Goal: Information Seeking & Learning: Compare options

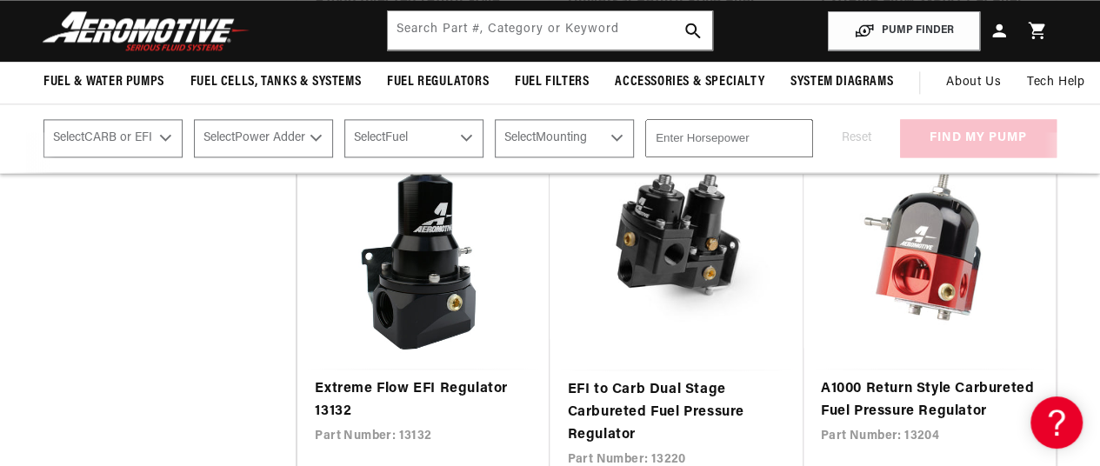
scroll to position [1206, 0]
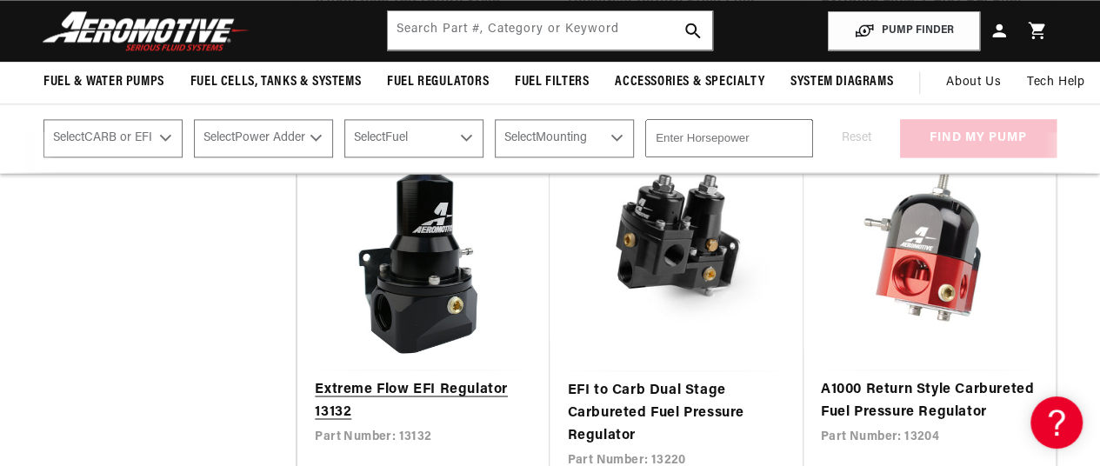
click at [398, 383] on link "Extreme Flow EFI Regulator 13132" at bounding box center [423, 401] width 217 height 44
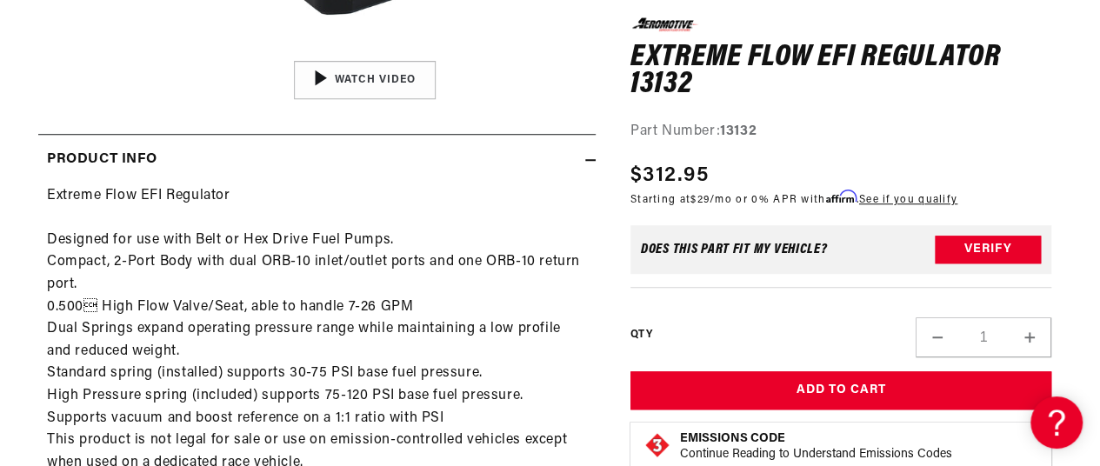
scroll to position [665, 5]
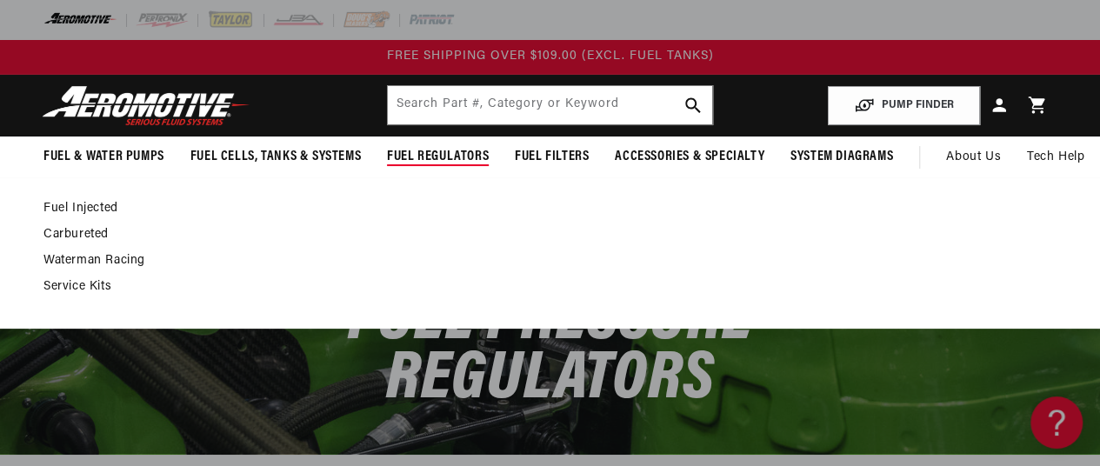
click at [449, 148] on span "Fuel Regulators" at bounding box center [438, 157] width 102 height 18
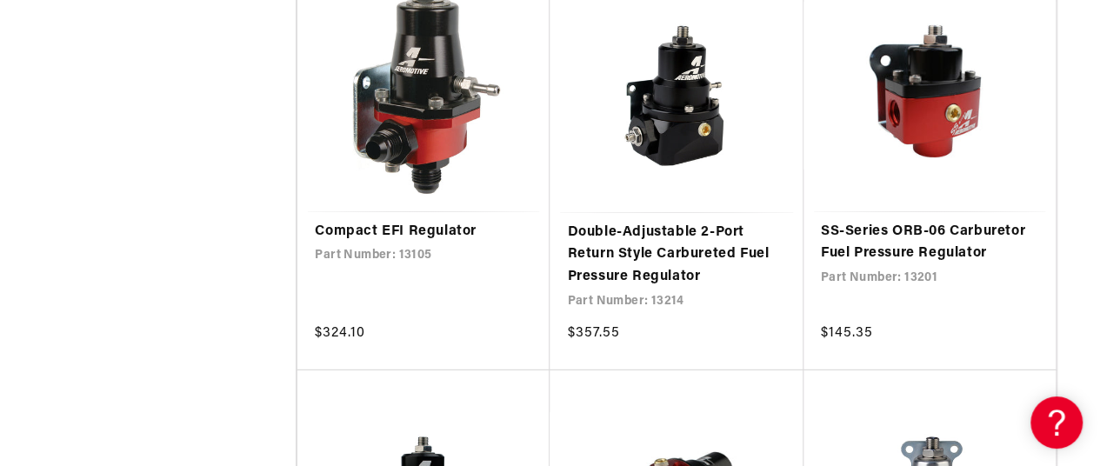
scroll to position [2573, 0]
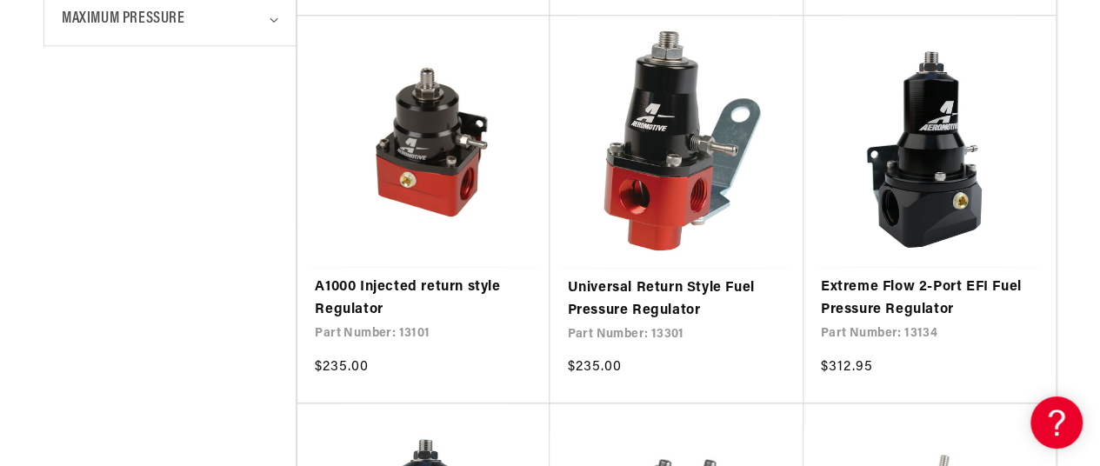
scroll to position [922, 0]
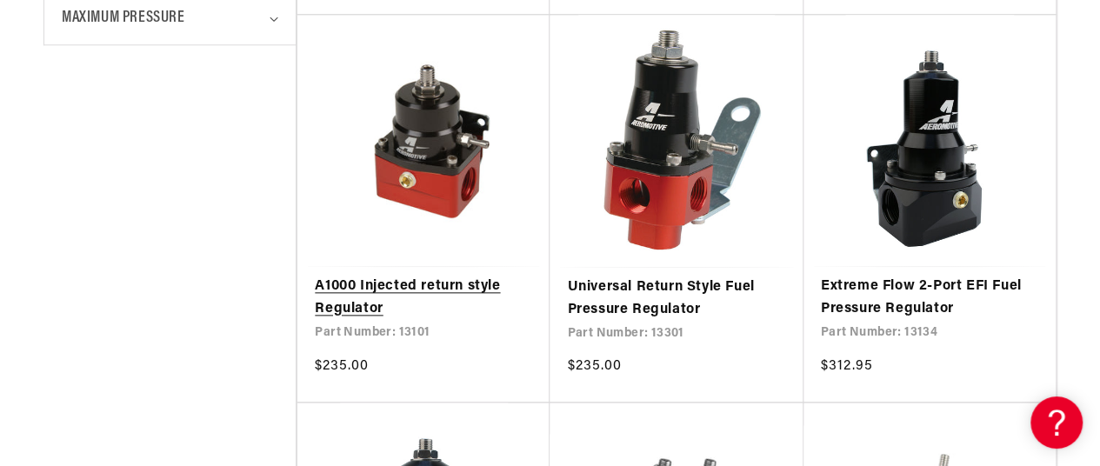
click at [431, 284] on link "A1000 Injected return style Regulator" at bounding box center [423, 298] width 217 height 44
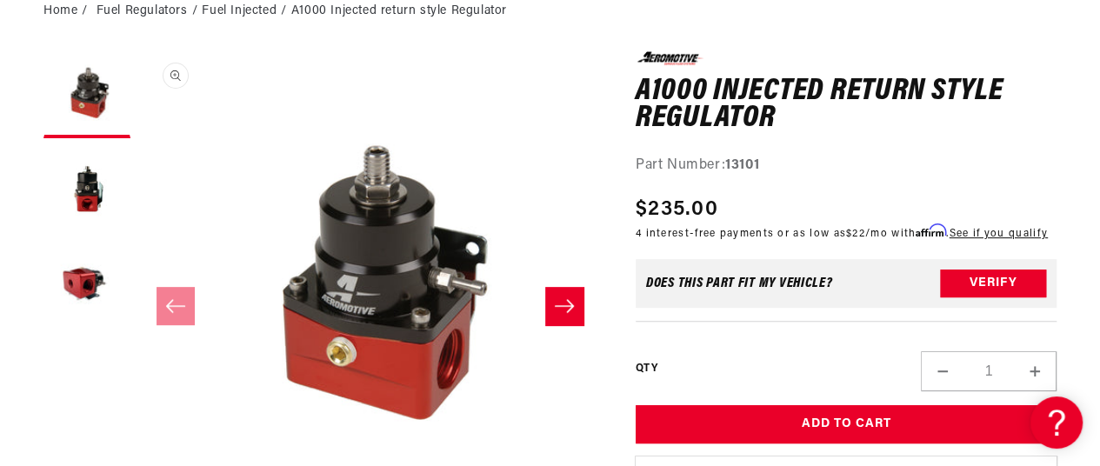
scroll to position [213, 0]
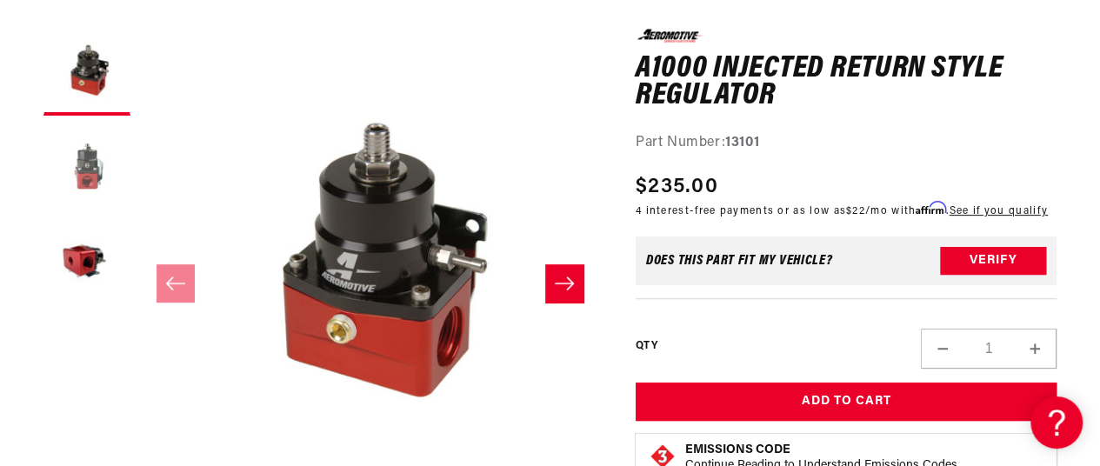
click at [87, 172] on button "Load image 2 in gallery view" at bounding box center [86, 167] width 87 height 87
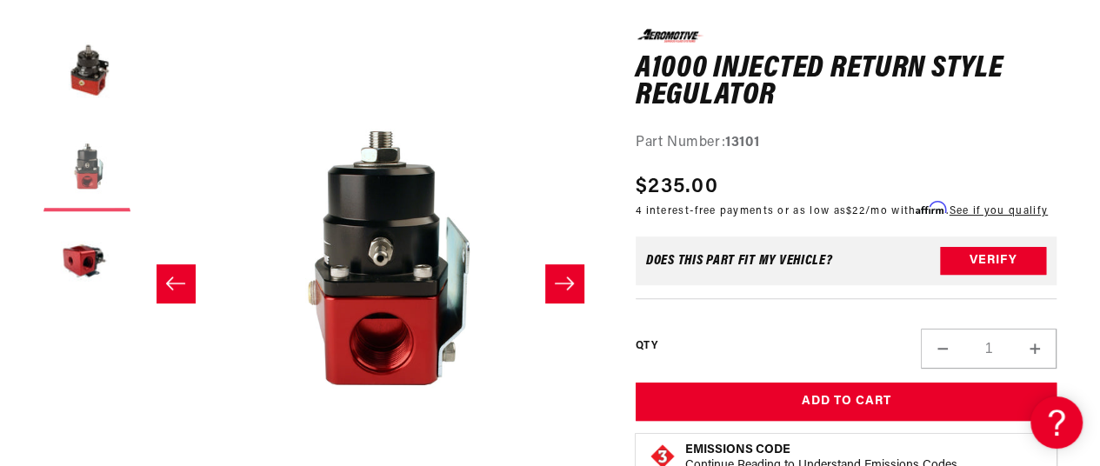
scroll to position [0, 461]
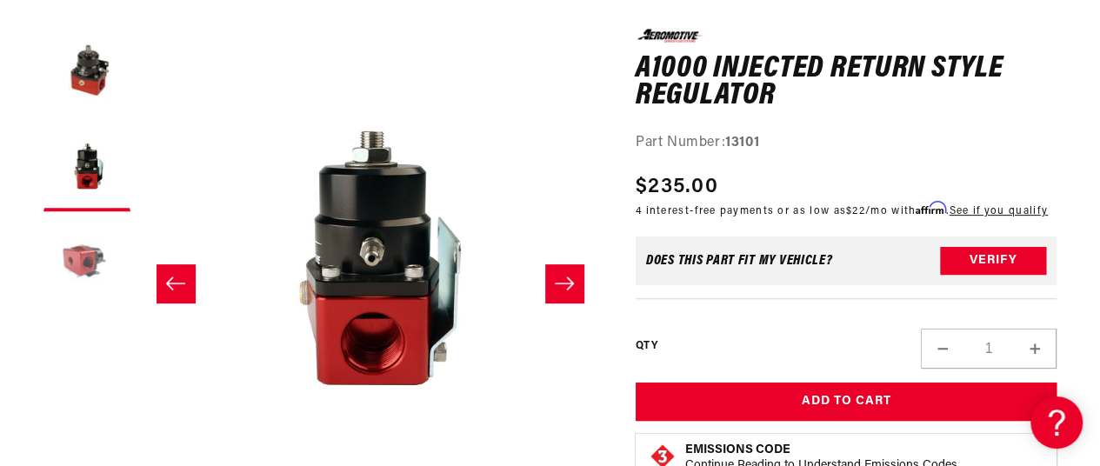
click at [80, 253] on button "Load image 3 in gallery view" at bounding box center [86, 263] width 87 height 87
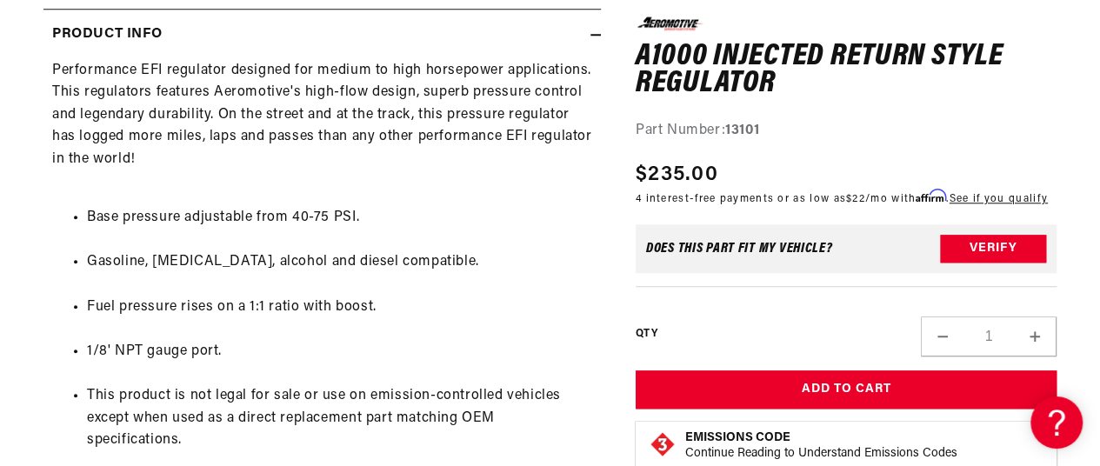
scroll to position [769, 0]
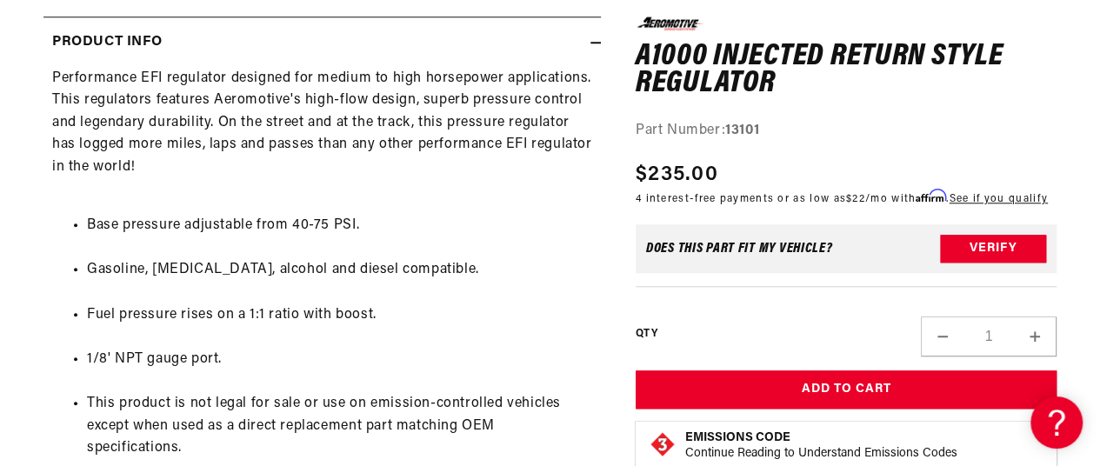
click at [767, 83] on h1 "A1000 Injected return style Regulator" at bounding box center [846, 70] width 421 height 55
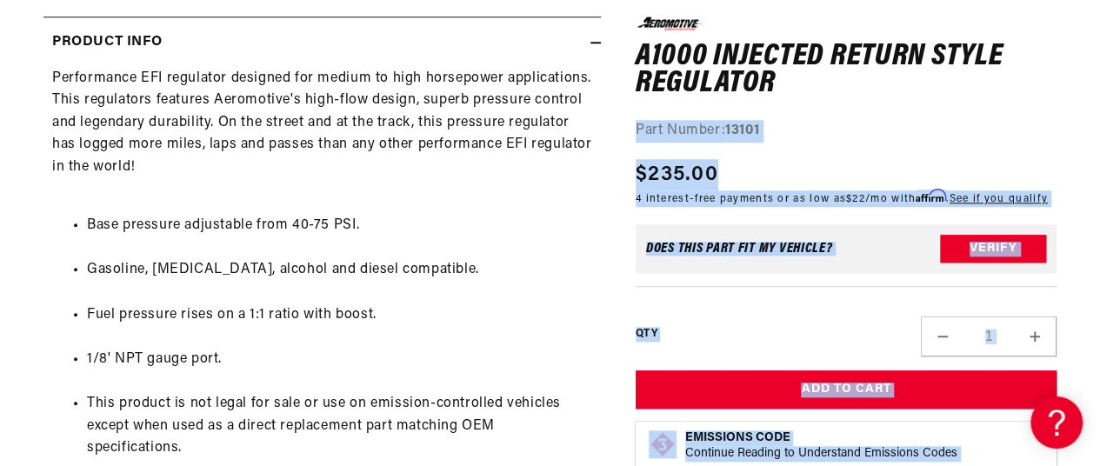
drag, startPoint x: 792, startPoint y: 83, endPoint x: 631, endPoint y: 55, distance: 163.3
click at [631, 55] on div "0.0 star rating Write a review A1000 Injected return style Regulator A1000 Inje…" at bounding box center [829, 149] width 456 height 1352
click at [819, 110] on div "0.0 star rating Write a review A1000 Injected return style Regulator A1000 Inje…" at bounding box center [846, 79] width 421 height 125
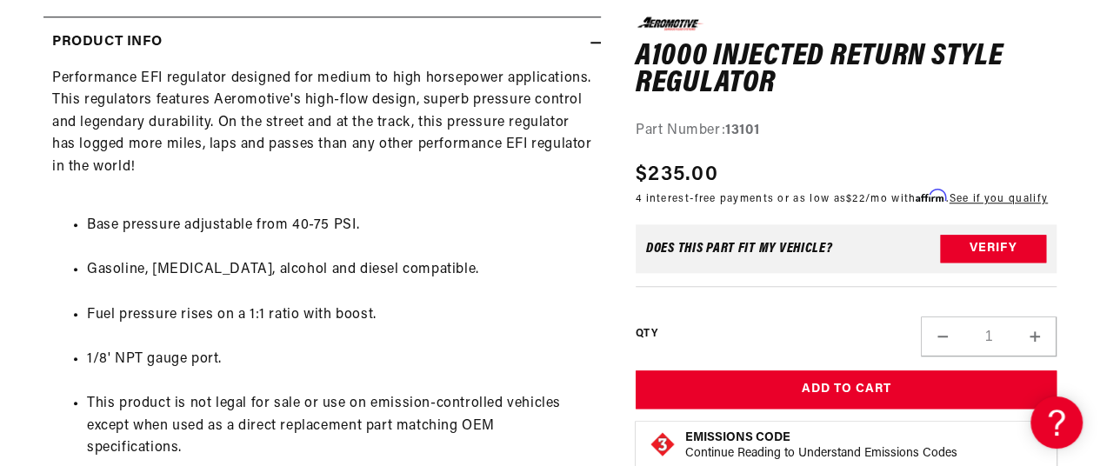
click at [494, 206] on ul "Base pressure adjustable from 40-75 PSI. Gasoline, ethanol, alcohol and diesel …" at bounding box center [322, 360] width 540 height 334
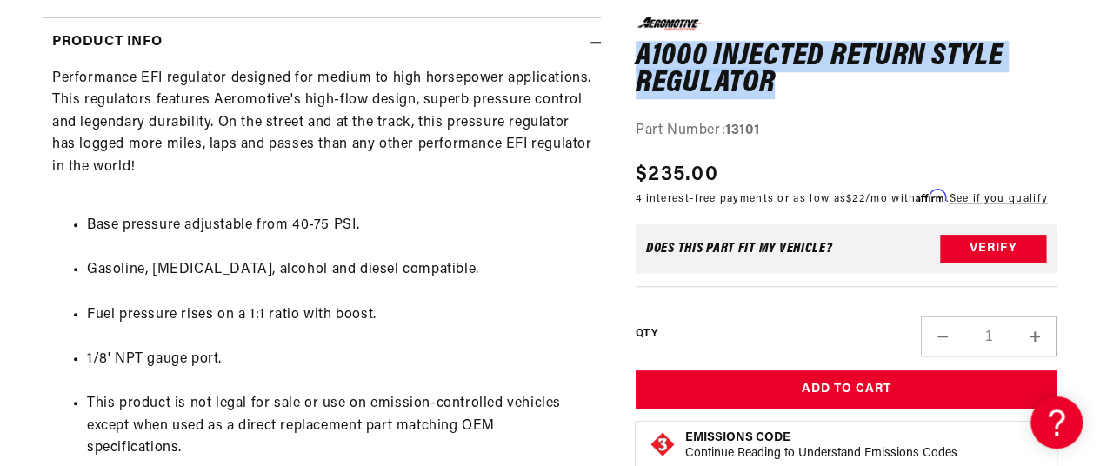
drag, startPoint x: 775, startPoint y: 87, endPoint x: 642, endPoint y: 65, distance: 134.8
click at [642, 65] on h1 "A1000 Injected return style Regulator" at bounding box center [846, 70] width 421 height 55
copy h1 "A1000 Injected return style Regulator"
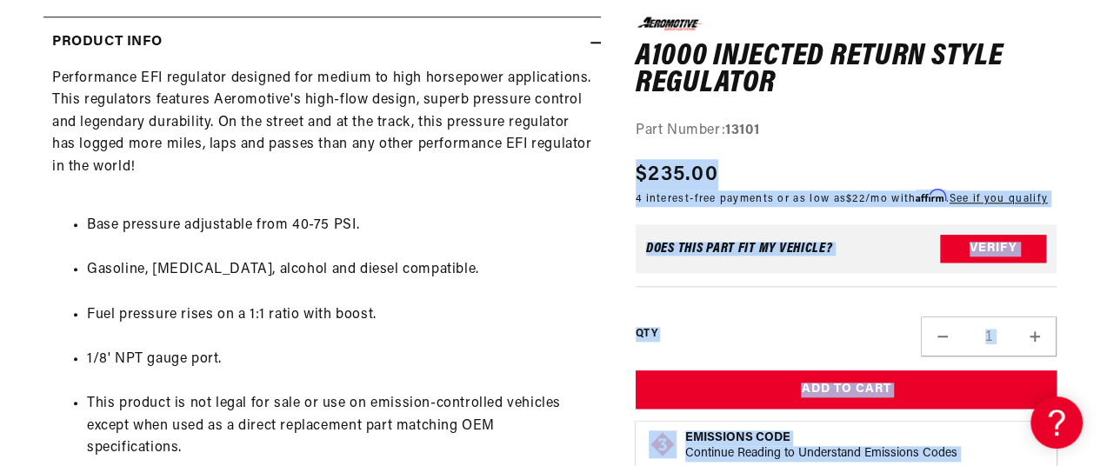
drag, startPoint x: 763, startPoint y: 124, endPoint x: 632, endPoint y: 130, distance: 131.4
click at [632, 130] on div "0.0 star rating Write a review A1000 Injected return style Regulator A1000 Inje…" at bounding box center [829, 149] width 456 height 1352
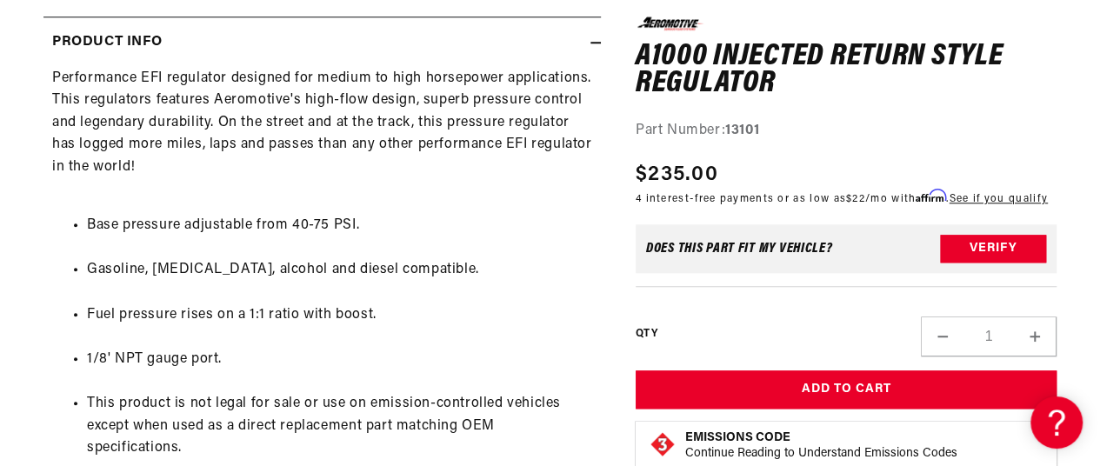
click at [758, 136] on strong "13101" at bounding box center [742, 130] width 34 height 14
drag, startPoint x: 765, startPoint y: 134, endPoint x: 635, endPoint y: 139, distance: 130.5
click at [636, 139] on div "Part Number: 13101" at bounding box center [846, 131] width 421 height 23
copy div "Part Number: 13101"
